Goal: Communication & Community: Answer question/provide support

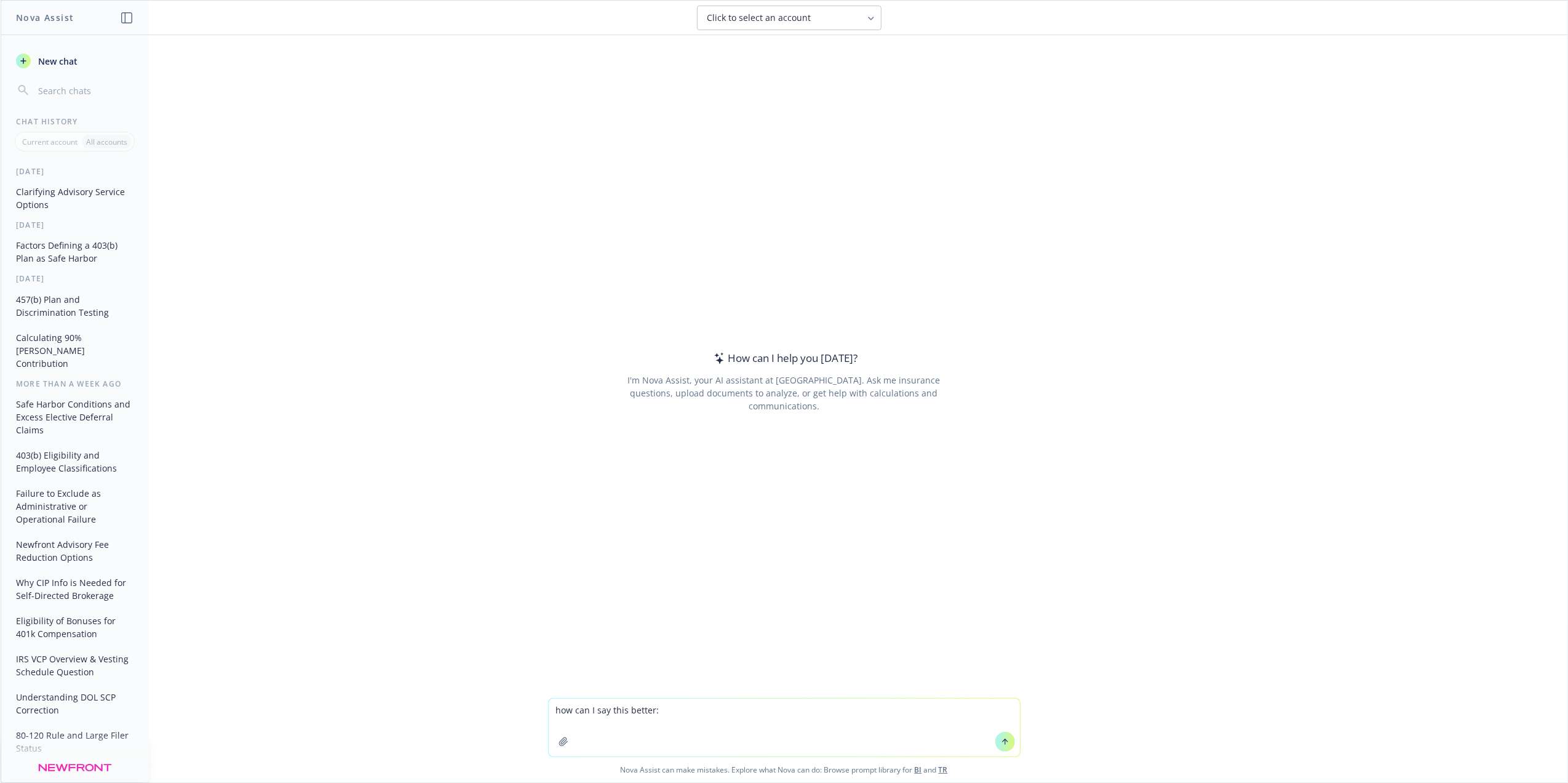
type textarea "how can I say this better: Newfront presented the Committee with a proposed inv…"
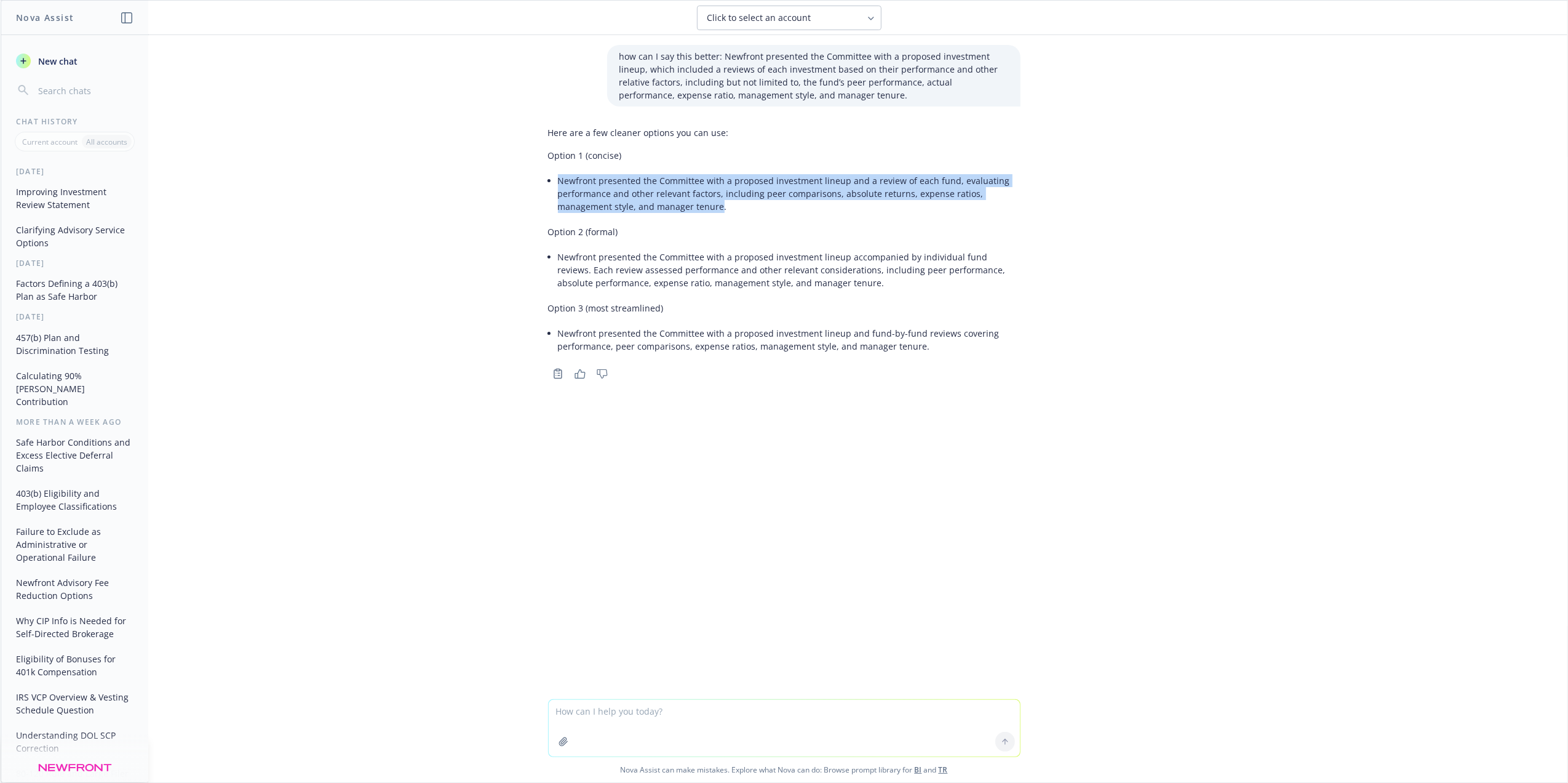
drag, startPoint x: 700, startPoint y: 207, endPoint x: 552, endPoint y: 180, distance: 150.4
click at [558, 180] on li "Newfront presented the Committee with a proposed investment lineup and a review…" at bounding box center [789, 193] width 463 height 44
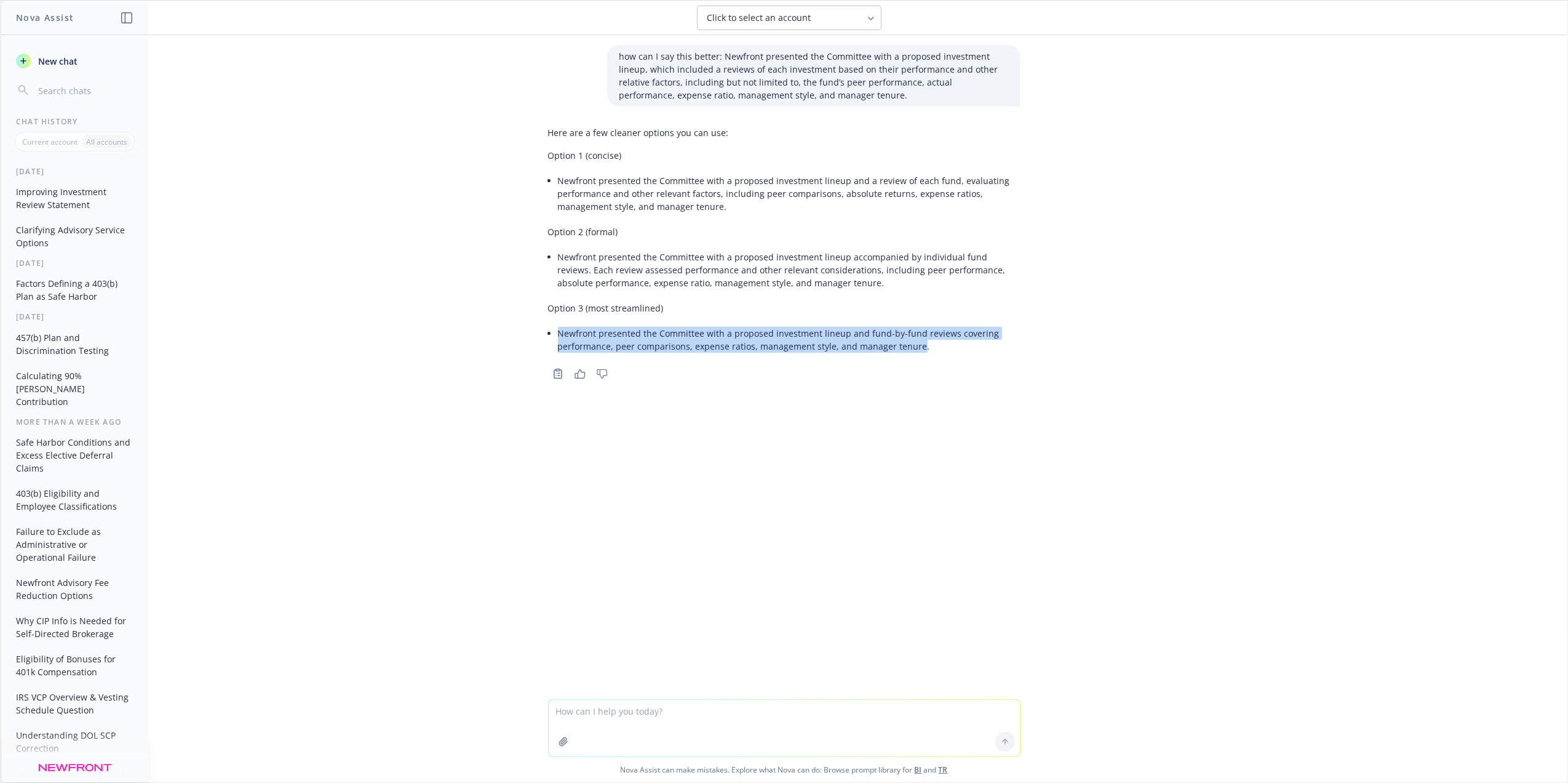
drag, startPoint x: 910, startPoint y: 348, endPoint x: 547, endPoint y: 335, distance: 363.2
click at [548, 335] on div "Here are a few cleaner options you can use: Option 1 (concise) Newfront present…" at bounding box center [784, 240] width 472 height 239
drag, startPoint x: 547, startPoint y: 335, endPoint x: 579, endPoint y: 336, distance: 32.0
copy li "Newfront presented the Committee with a proposed investment lineup and fund-by-…"
